Goal: Task Accomplishment & Management: Use online tool/utility

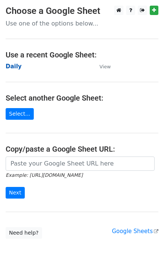
click at [14, 67] on strong "Daily" at bounding box center [14, 66] width 16 height 7
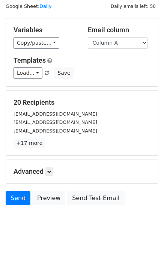
scroll to position [35, 0]
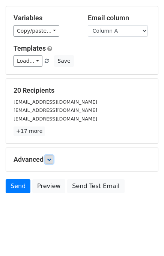
click at [51, 159] on icon at bounding box center [49, 159] width 5 height 5
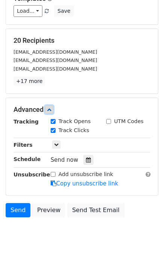
scroll to position [87, 0]
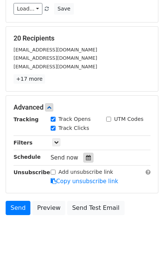
click at [86, 156] on icon at bounding box center [88, 157] width 5 height 5
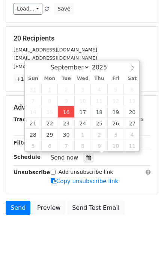
type input "2025-09-16 12:00"
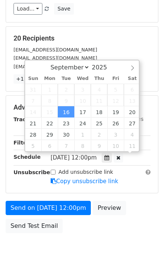
scroll to position [0, 0]
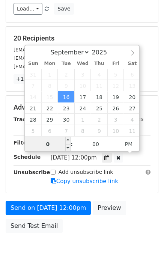
type input "04"
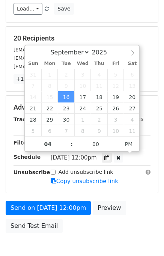
type input "2025-09-16 16:00"
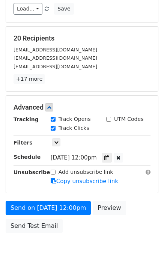
click at [140, 207] on div "Send on Sep 16 at 12:00pm Preview Send Test Email" at bounding box center [82, 219] width 164 height 36
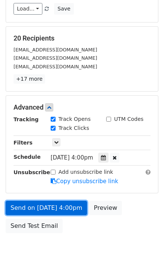
click at [65, 206] on link "Send on Sep 16 at 4:00pm" at bounding box center [46, 208] width 81 height 14
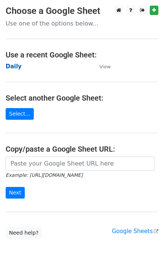
click at [14, 69] on strong "Daily" at bounding box center [14, 66] width 16 height 7
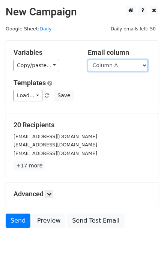
click at [128, 66] on select "Column A Column B Column C Column D Column E" at bounding box center [118, 66] width 60 height 12
select select "Column B"
click at [88, 60] on select "Column A Column B Column C Column D Column E" at bounding box center [118, 66] width 60 height 12
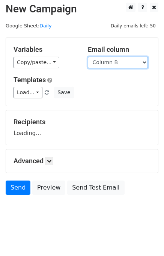
scroll to position [5, 0]
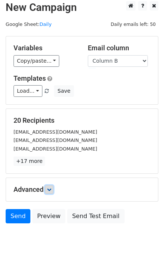
click at [51, 188] on icon at bounding box center [49, 189] width 5 height 5
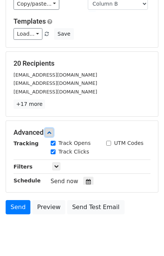
scroll to position [87, 0]
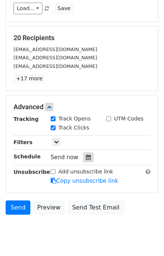
click at [88, 155] on div at bounding box center [88, 157] width 10 height 10
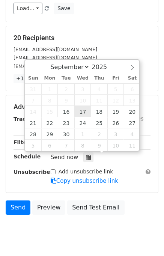
type input "2025-09-17 12:00"
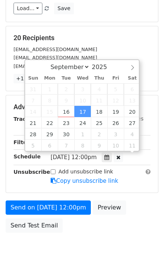
scroll to position [0, 0]
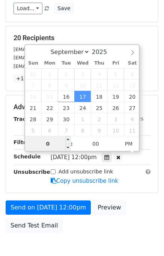
type input "05"
type input "2025-09-17 17:00"
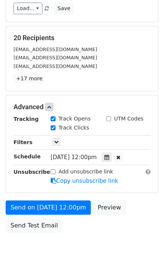
click at [147, 201] on div "Send on Sep 17 at 12:00pm Preview Send Test Email" at bounding box center [82, 218] width 164 height 36
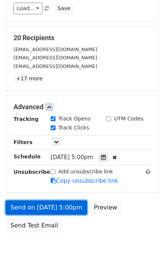
click at [61, 206] on link "Send on Sep 17 at 5:00pm" at bounding box center [46, 207] width 81 height 14
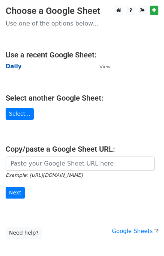
click at [15, 68] on strong "Daily" at bounding box center [14, 66] width 16 height 7
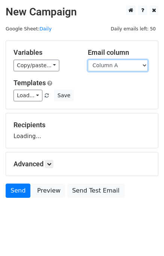
click at [104, 65] on select "Column A Column B Column C Column D Column E" at bounding box center [118, 66] width 60 height 12
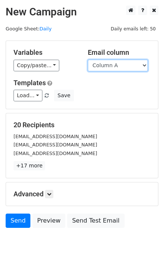
click at [108, 67] on select "Column A Column B Column C Column D Column E" at bounding box center [118, 66] width 60 height 12
select select "Column C"
click at [88, 60] on select "Column A Column B Column C Column D Column E" at bounding box center [118, 66] width 60 height 12
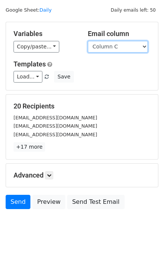
scroll to position [35, 0]
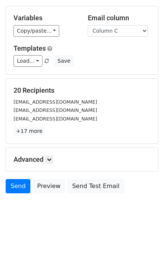
click at [55, 161] on h5 "Advanced" at bounding box center [82, 159] width 137 height 8
click at [51, 159] on icon at bounding box center [49, 159] width 5 height 5
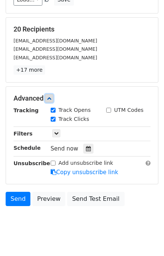
scroll to position [96, 0]
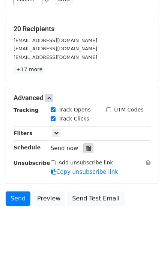
click at [87, 143] on div at bounding box center [88, 148] width 10 height 10
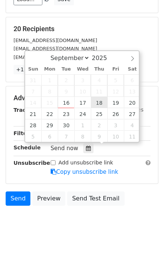
type input "2025-09-18 12:00"
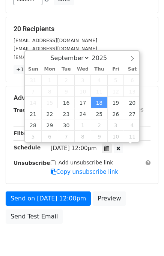
scroll to position [0, 0]
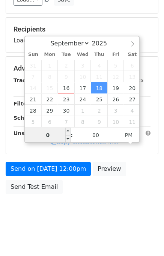
type input "06"
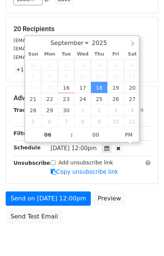
type input "2025-09-18 18:00"
click at [148, 188] on form "Variables Copy/paste... {{Column A}} {{Column B}} {{Column C}} {{Column D}} {{C…" at bounding box center [82, 85] width 153 height 283
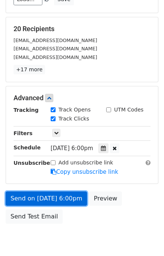
click at [62, 200] on link "Send on Sep 18 at 6:00pm" at bounding box center [46, 198] width 81 height 14
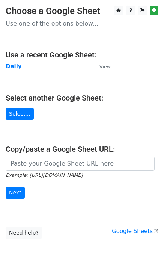
click at [4, 66] on main "Choose a Google Sheet Use one of the options below... Use a recent Google Sheet…" at bounding box center [82, 122] width 164 height 233
click at [9, 67] on strong "Daily" at bounding box center [14, 66] width 16 height 7
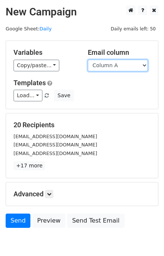
click at [111, 67] on select "Column A Column B Column C Column D Column E" at bounding box center [118, 66] width 60 height 12
select select "Column D"
click at [88, 60] on select "Column A Column B Column C Column D Column E" at bounding box center [118, 66] width 60 height 12
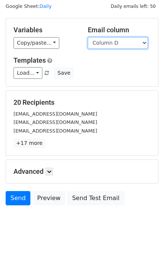
scroll to position [35, 0]
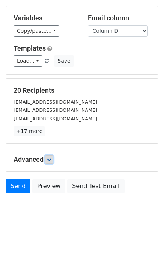
click at [53, 156] on link at bounding box center [49, 159] width 8 height 8
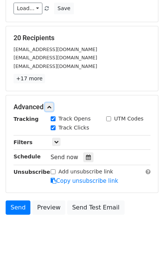
scroll to position [88, 0]
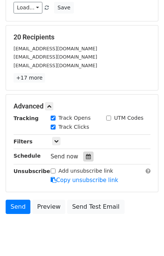
click at [89, 156] on div at bounding box center [88, 157] width 10 height 10
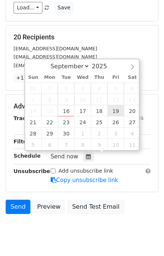
type input "2025-09-19 12:00"
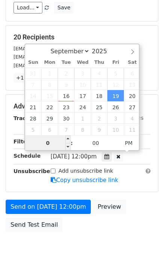
type input "07"
type input "2025-09-19 19:00"
click at [137, 203] on div "Send on Sep 19 at 12:00pm Preview Send Test Email" at bounding box center [82, 218] width 164 height 36
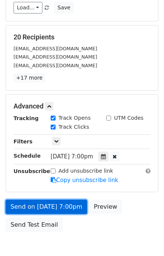
click at [56, 204] on link "Send on Sep 19 at 7:00pm" at bounding box center [46, 207] width 81 height 14
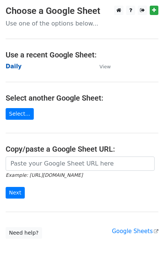
click at [17, 65] on strong "Daily" at bounding box center [14, 66] width 16 height 7
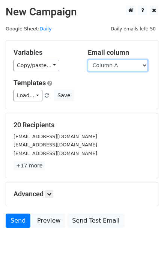
click at [127, 66] on select "Column A Column B Column C Column D Column E" at bounding box center [118, 66] width 60 height 12
select select "Column E"
click at [88, 60] on select "Column A Column B Column C Column D Column E" at bounding box center [118, 66] width 60 height 12
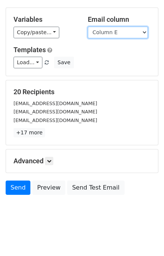
scroll to position [35, 0]
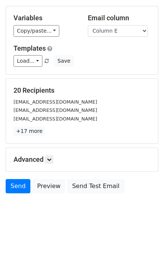
click at [55, 161] on h5 "Advanced" at bounding box center [82, 159] width 137 height 8
click at [50, 159] on icon at bounding box center [49, 159] width 5 height 5
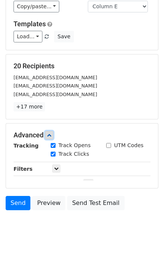
scroll to position [93, 0]
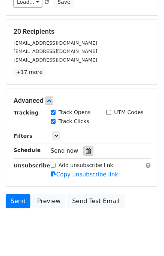
click at [86, 148] on icon at bounding box center [88, 150] width 5 height 5
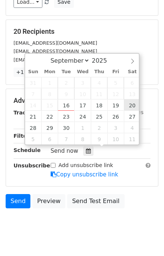
type input "[DATE] 12:00"
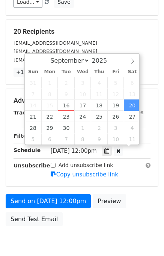
scroll to position [0, 0]
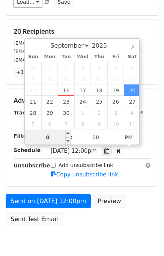
type input "08"
type input "[DATE] 20:00"
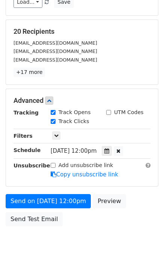
click at [138, 195] on div "Send on [DATE] 12:00pm Preview Send Test Email" at bounding box center [82, 212] width 164 height 36
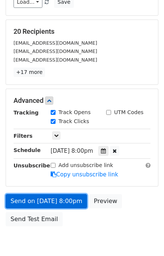
click at [56, 197] on link "Send on [DATE] 8:00pm" at bounding box center [46, 201] width 81 height 14
